Goal: Use online tool/utility: Utilize a website feature to perform a specific function

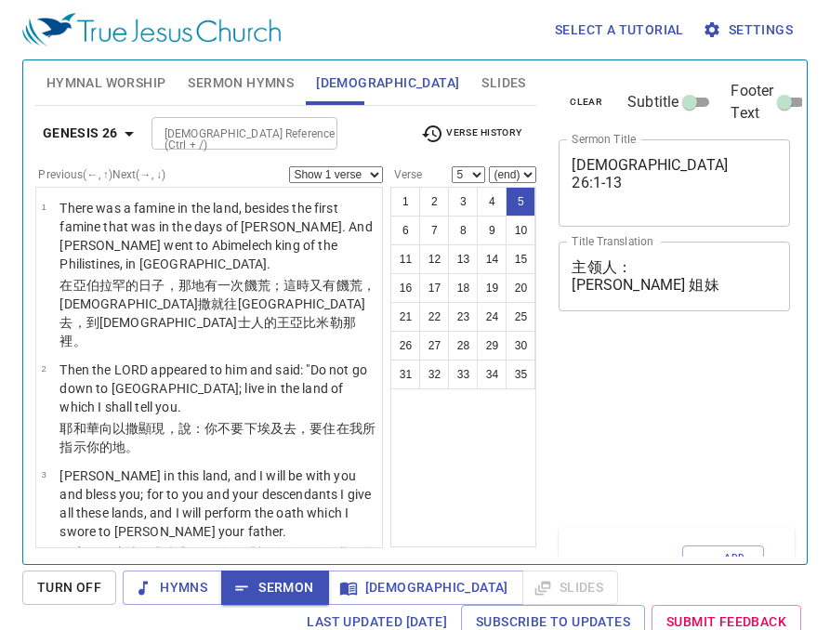
select select "5"
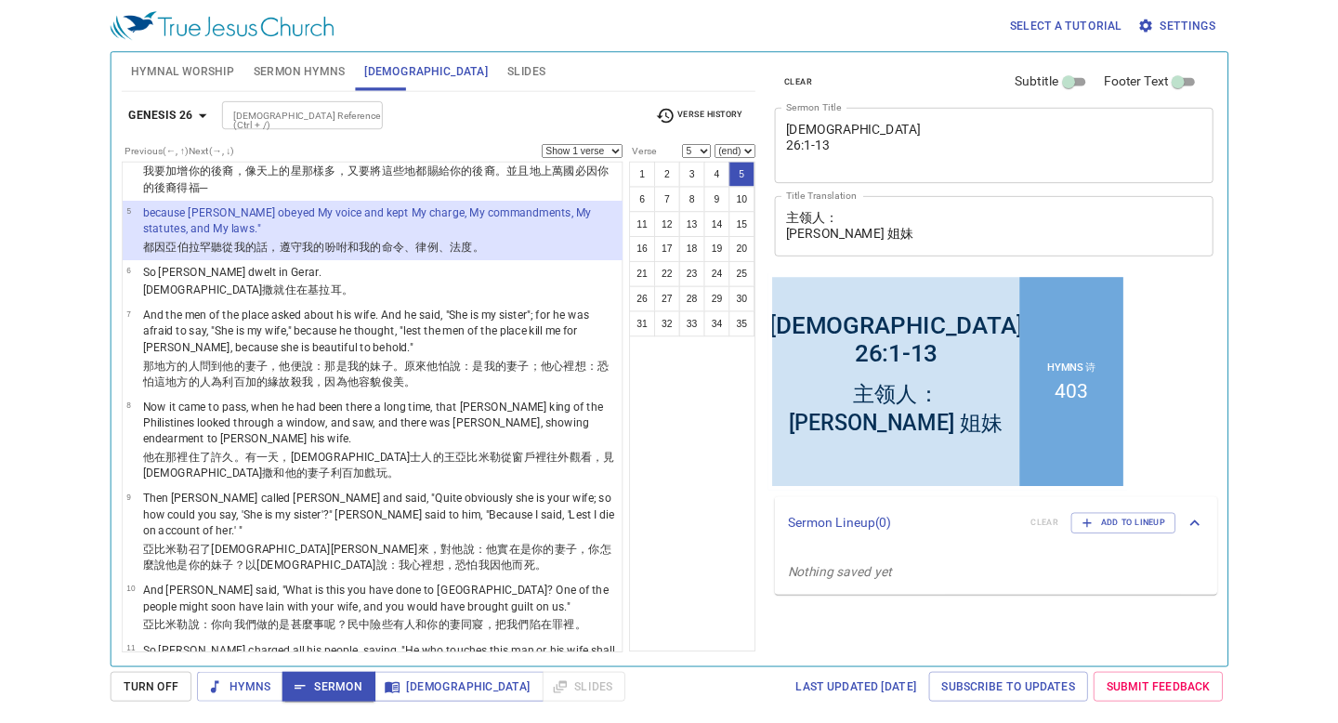
scroll to position [257, 0]
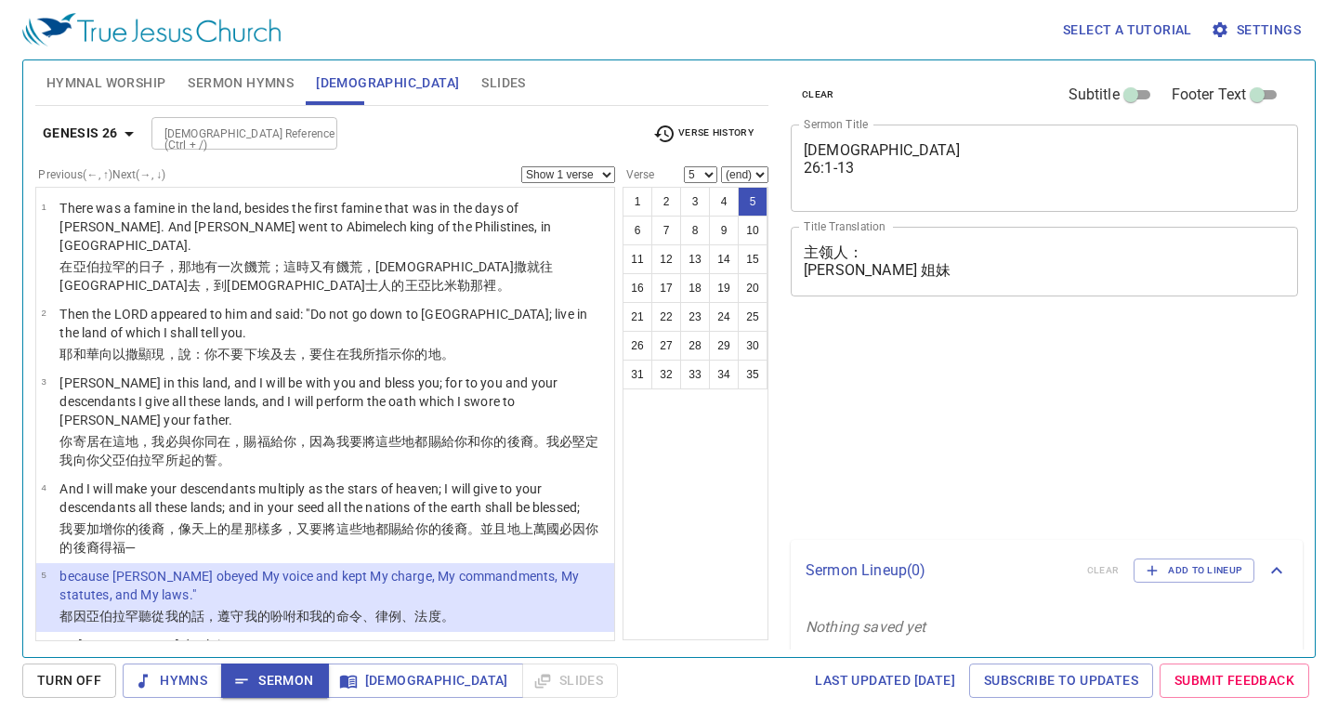
select select "5"
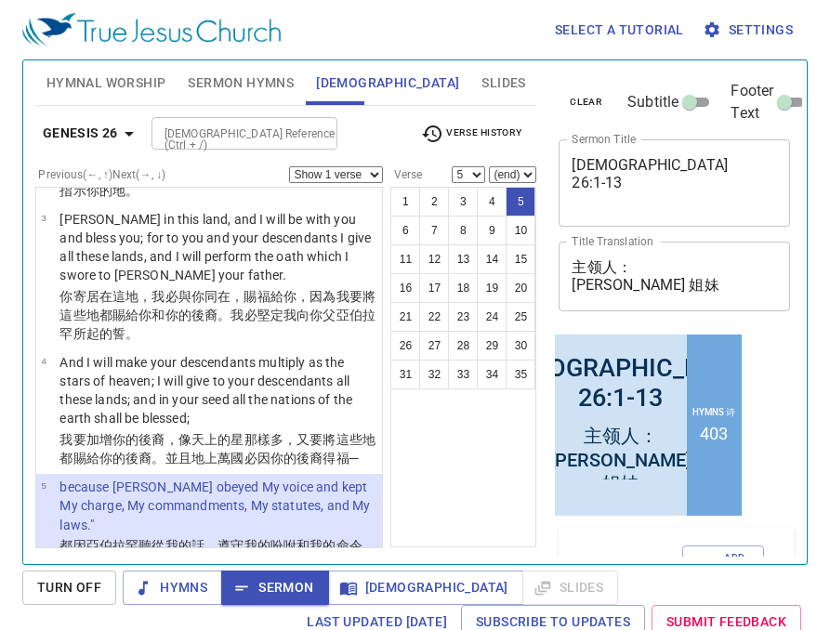
scroll to position [331, 0]
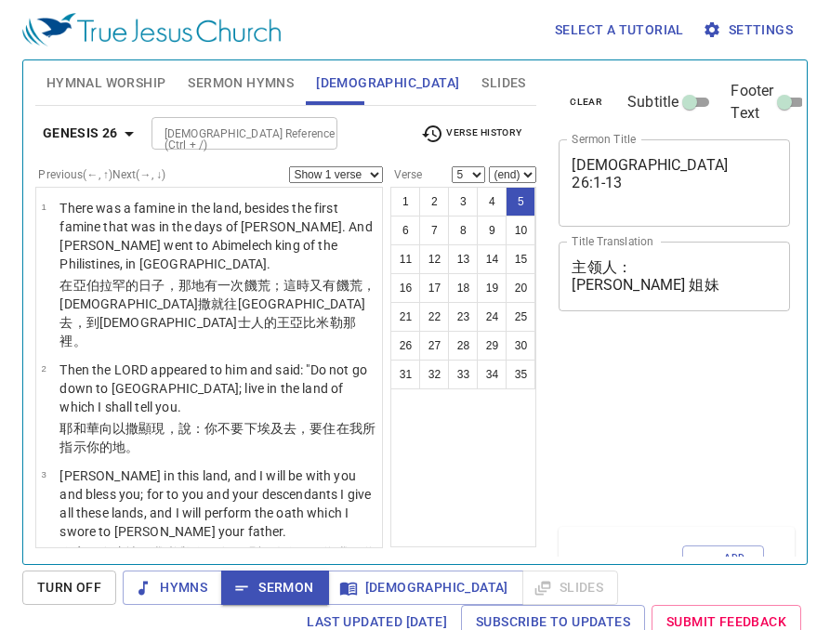
select select "5"
